Goal: Information Seeking & Learning: Learn about a topic

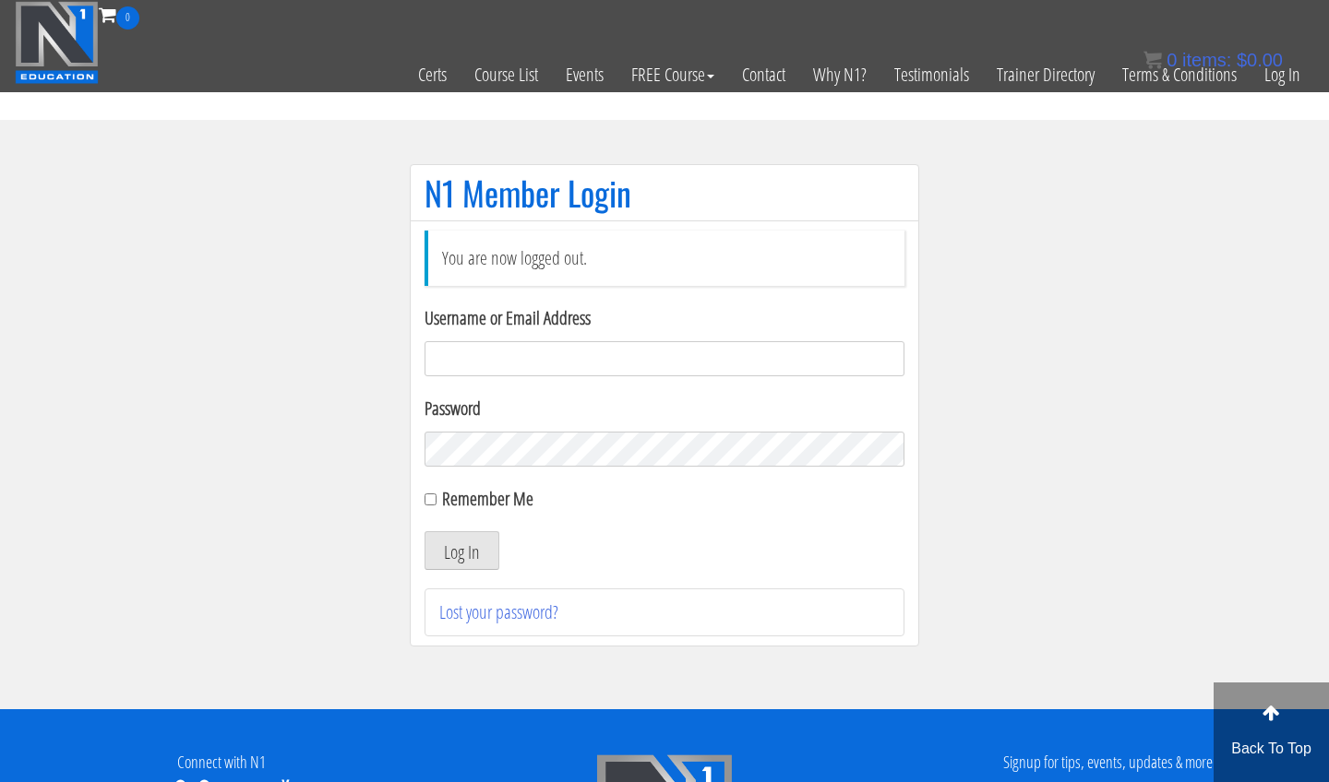
type input "[EMAIL_ADDRESS][DOMAIN_NAME]"
click at [481, 554] on button "Log In" at bounding box center [461, 551] width 75 height 39
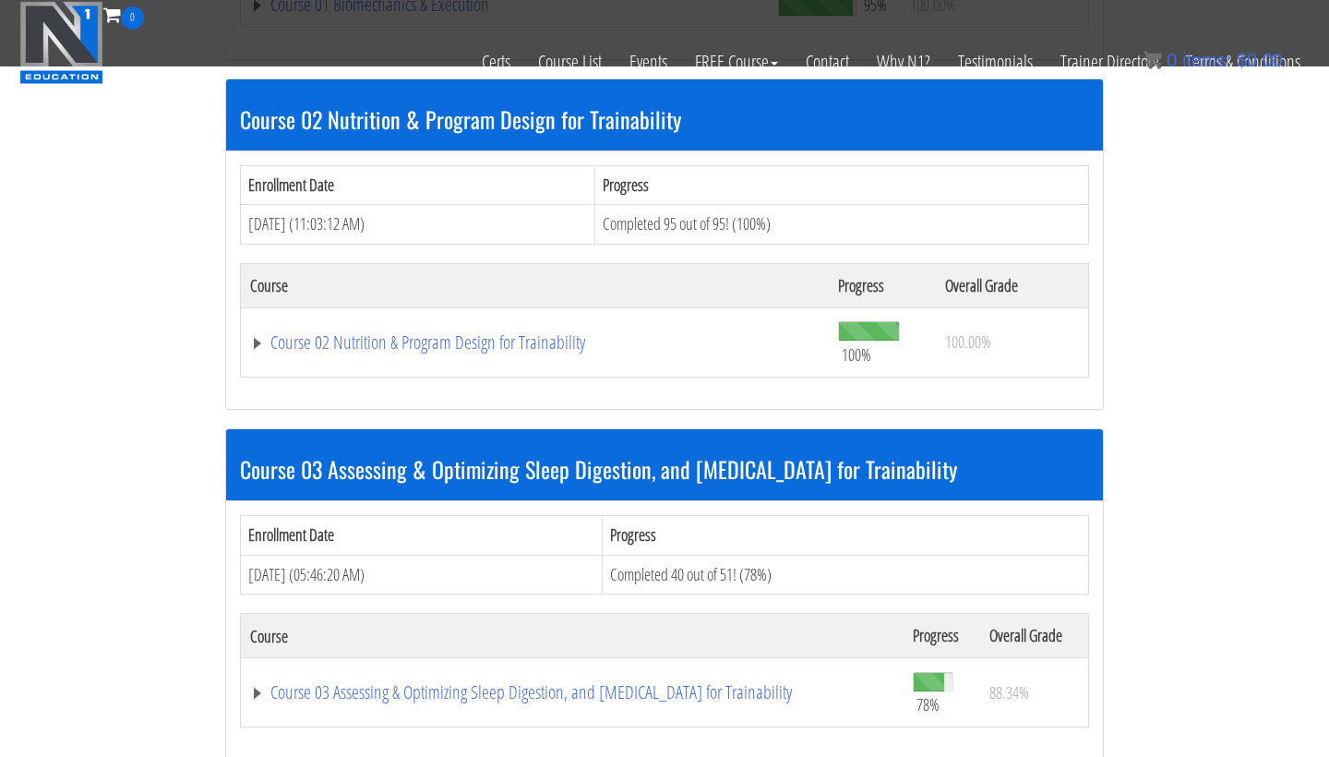
scroll to position [1069, 0]
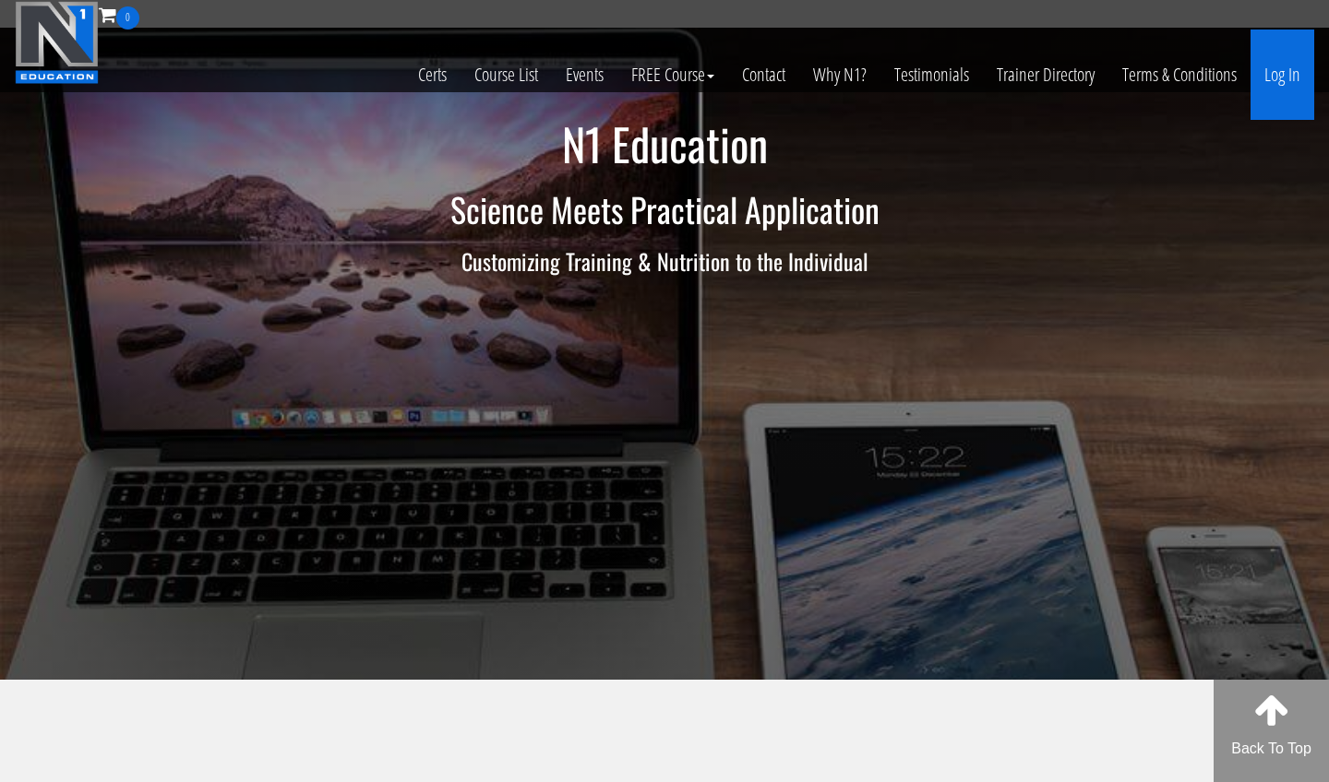
click at [926, 70] on link "Log In" at bounding box center [1282, 75] width 64 height 90
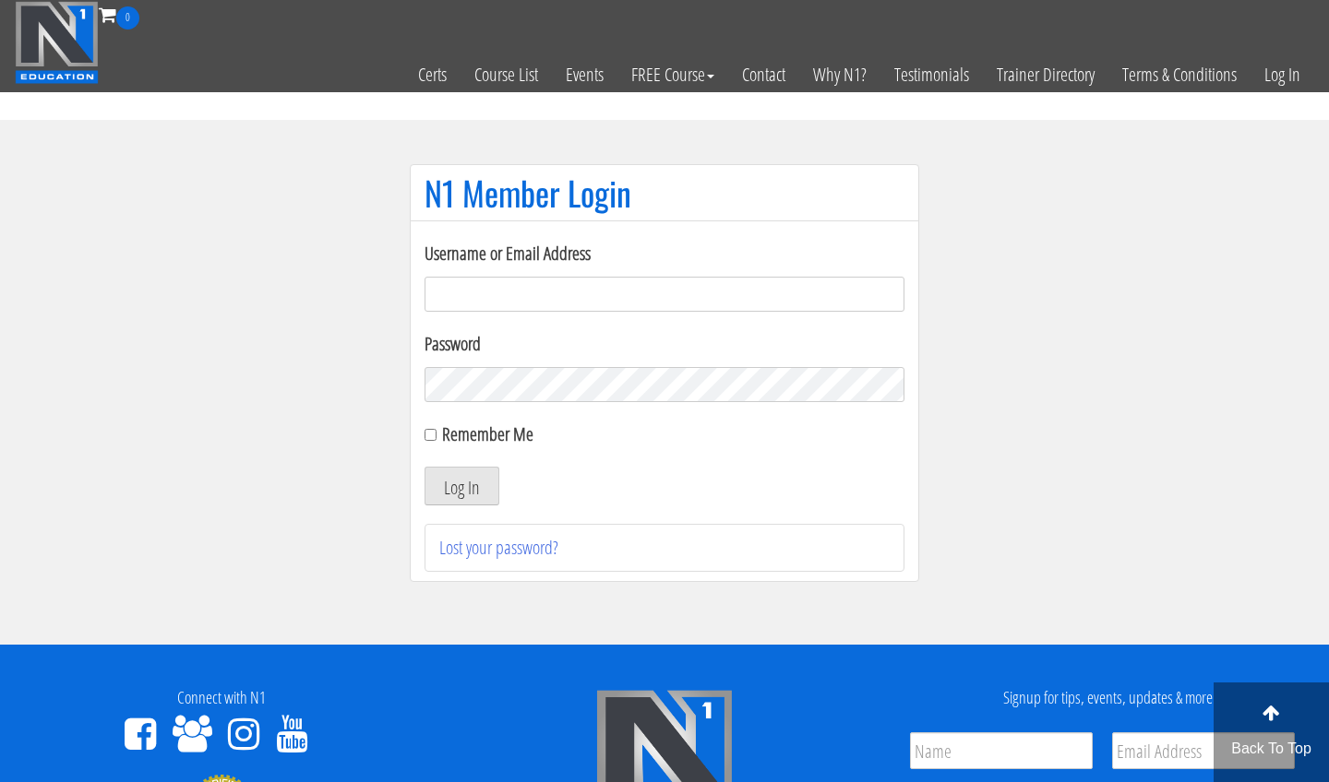
type input "m.lopez0288@gmail.com"
click at [461, 486] on button "Log In" at bounding box center [461, 486] width 75 height 39
click at [472, 476] on button "Log In" at bounding box center [461, 486] width 75 height 39
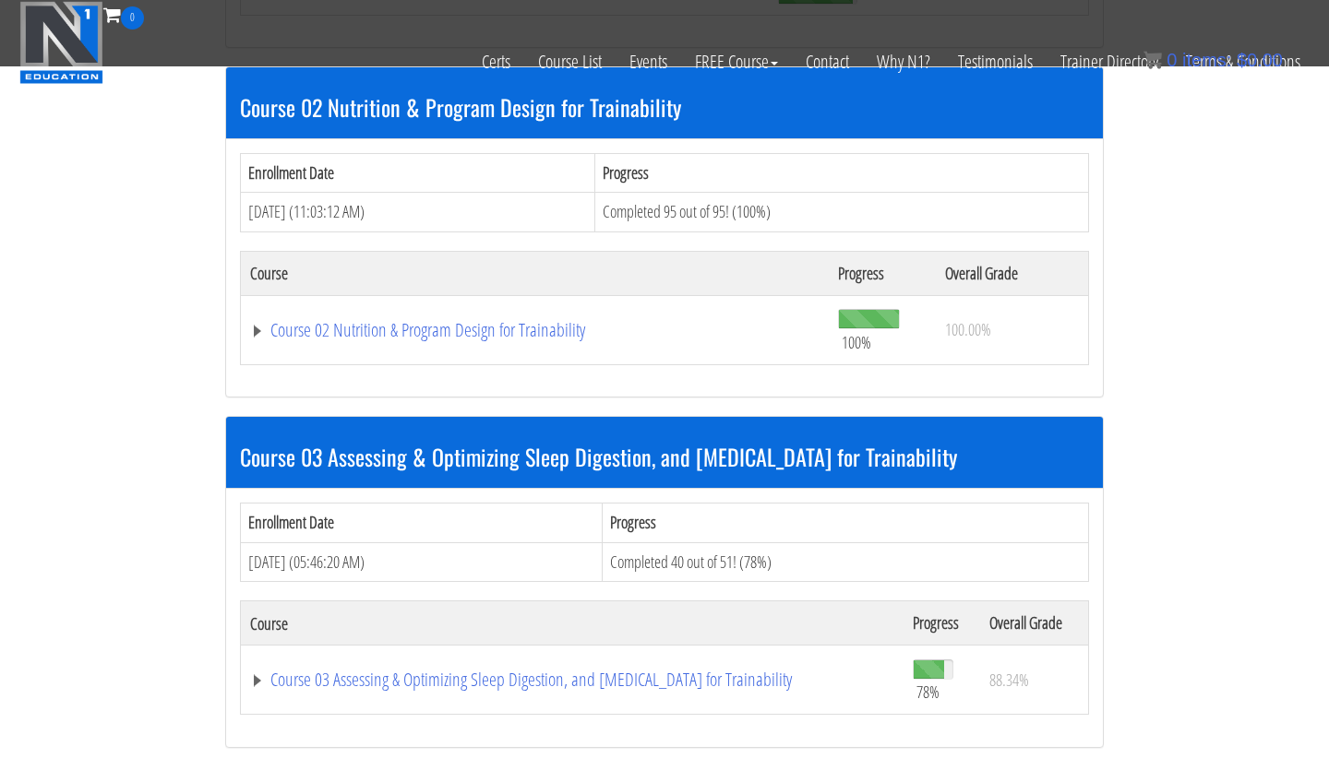
scroll to position [885, 0]
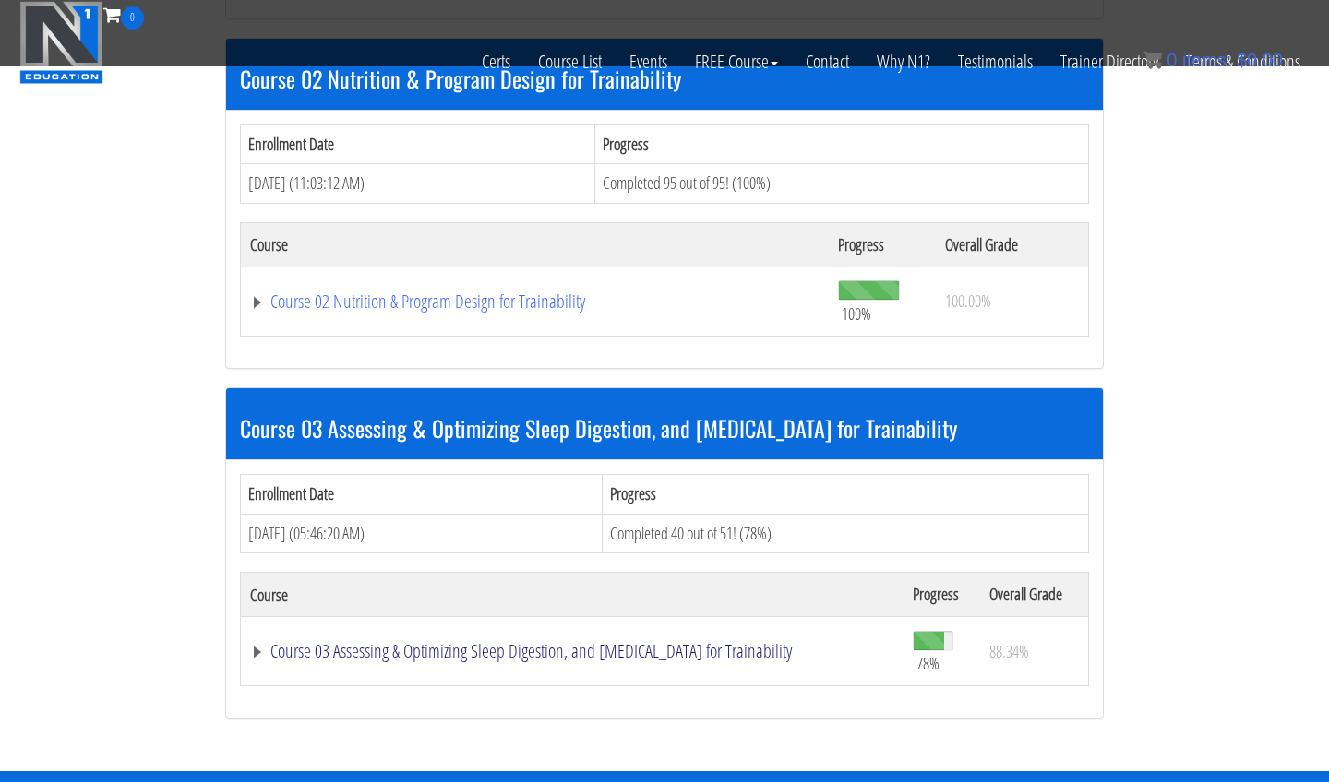
click at [348, 654] on link "Course 03 Assessing & Optimizing Sleep Digestion, and [MEDICAL_DATA] for Traina…" at bounding box center [572, 651] width 644 height 18
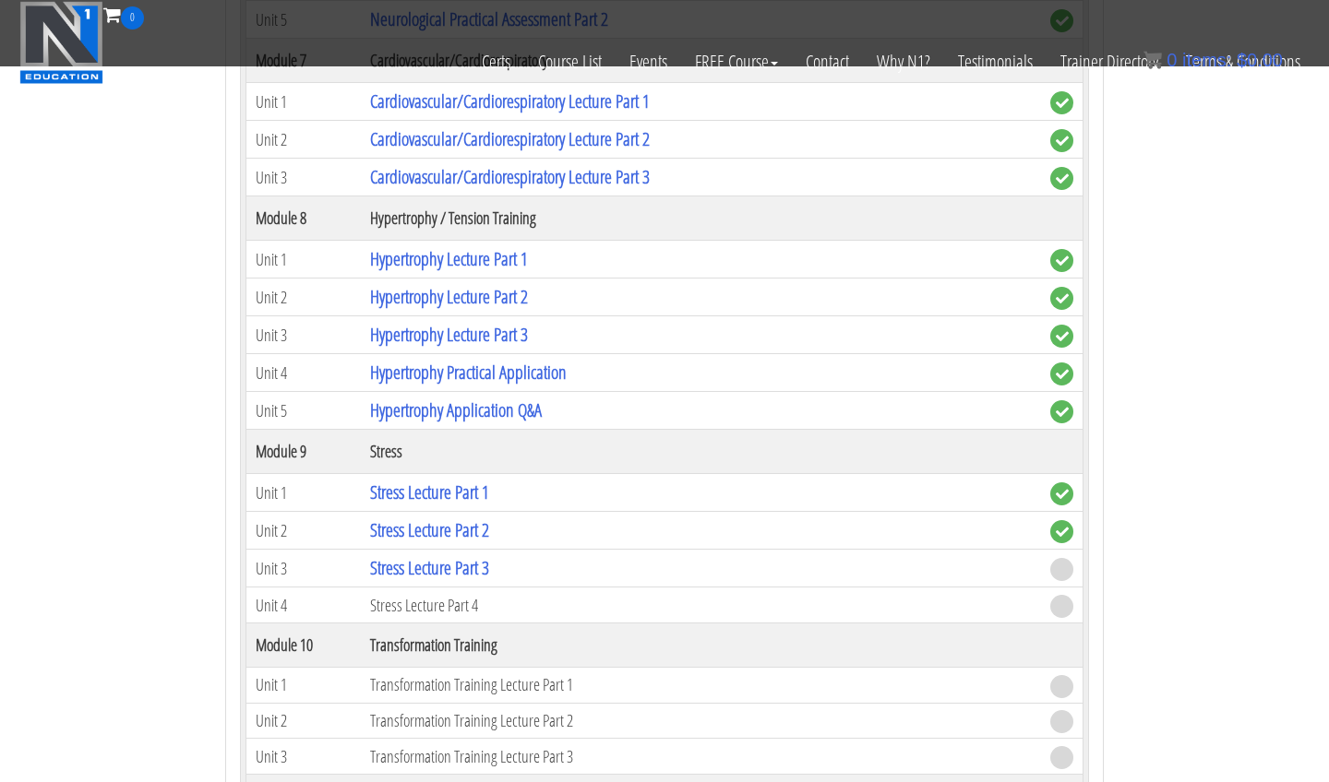
scroll to position [3028, 0]
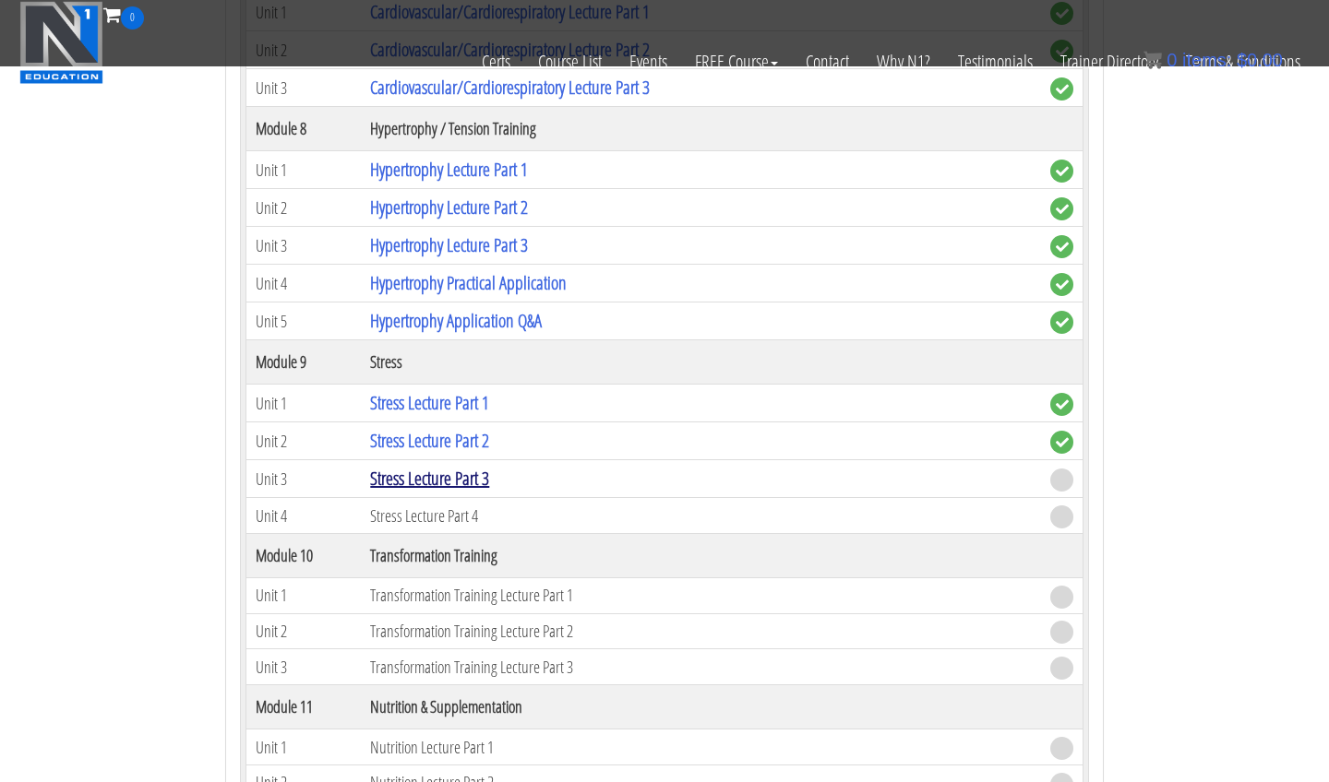
click at [414, 469] on link "Stress Lecture Part 3" at bounding box center [429, 478] width 119 height 25
